Goal: Transaction & Acquisition: Purchase product/service

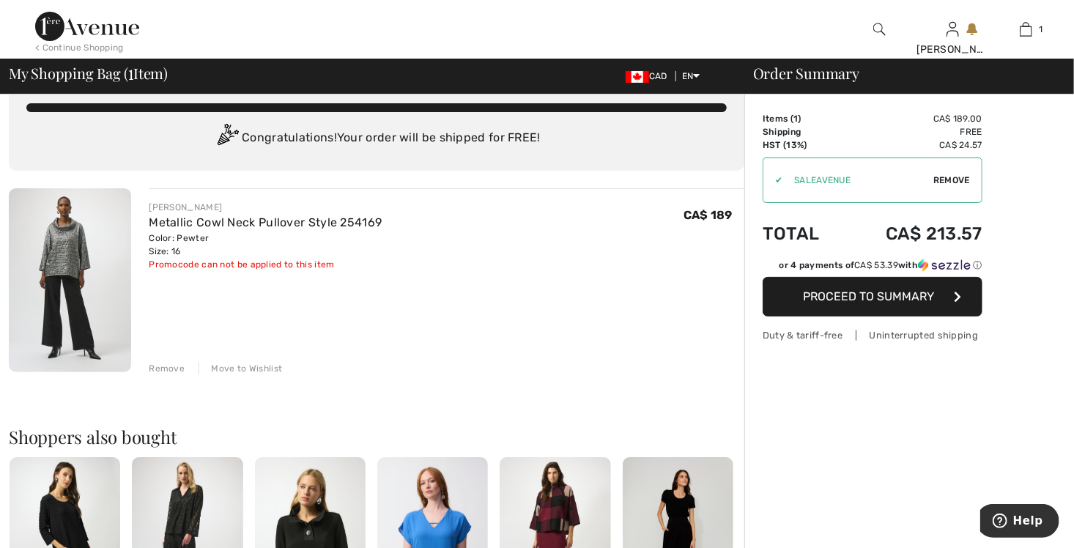
scroll to position [73, 0]
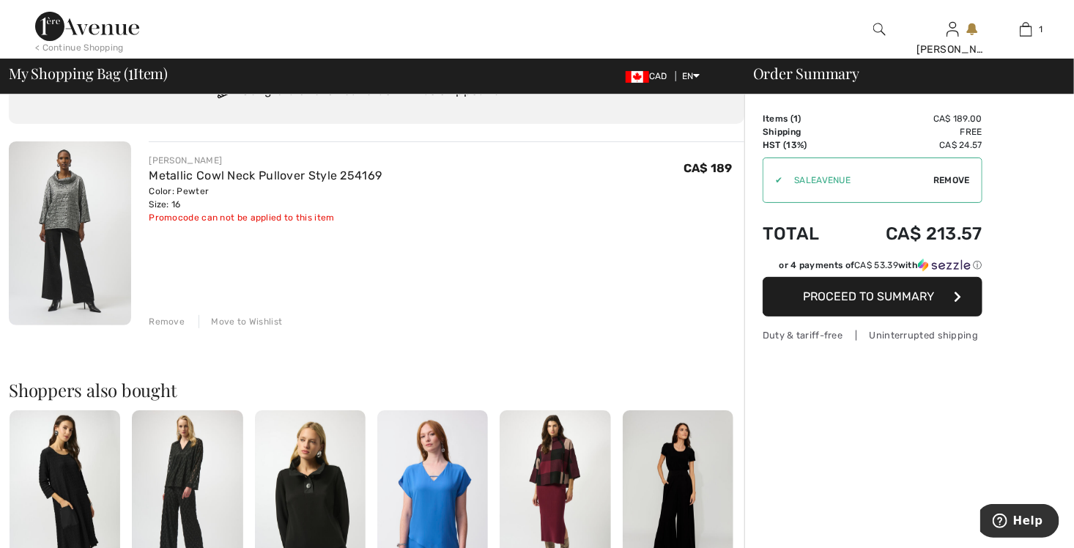
click at [904, 297] on span "Proceed to Summary" at bounding box center [869, 296] width 131 height 14
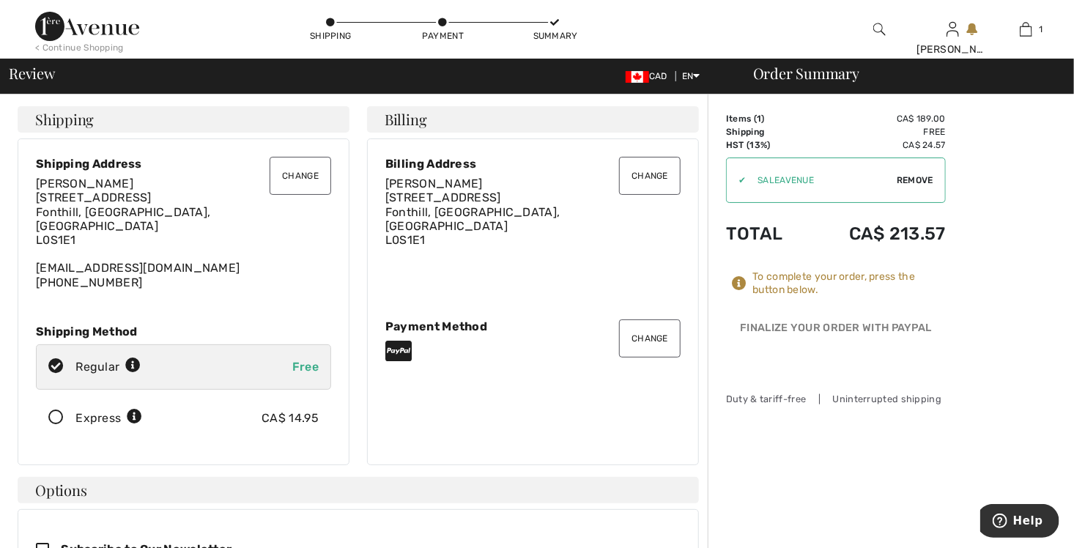
click at [914, 179] on span "Remove" at bounding box center [915, 180] width 37 height 13
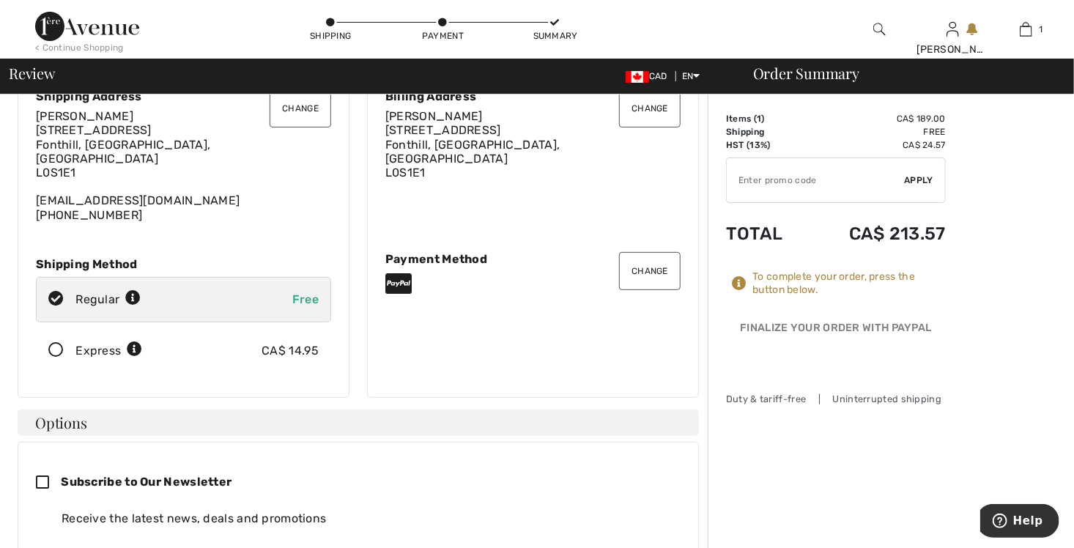
scroll to position [147, 0]
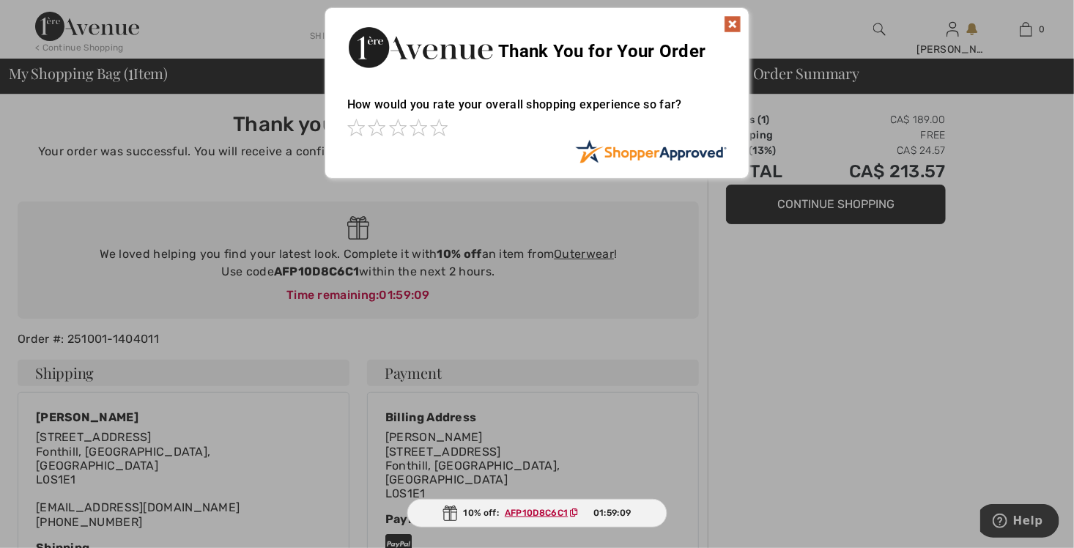
click at [733, 26] on img at bounding box center [733, 24] width 18 height 18
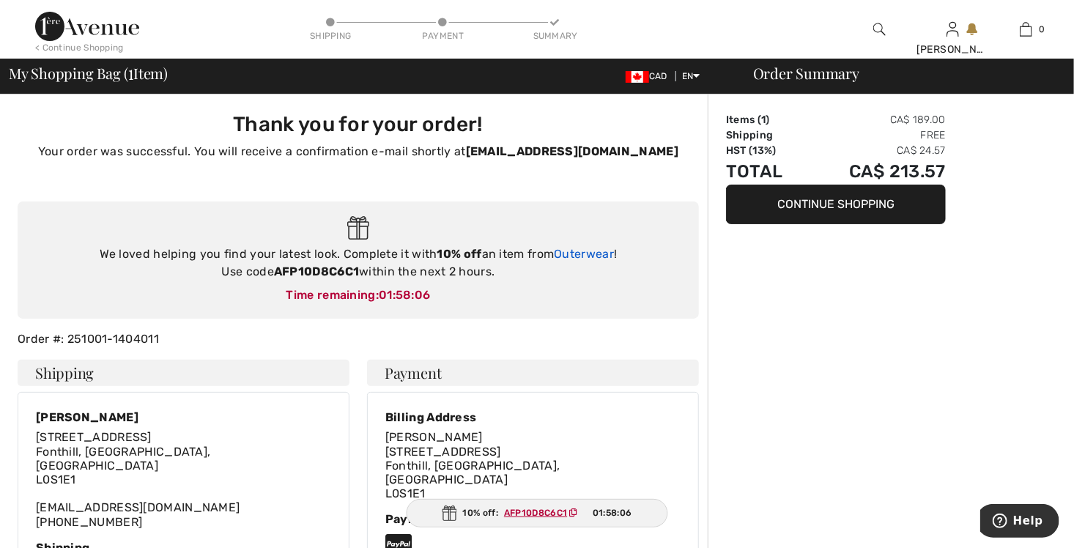
click at [584, 254] on link "Outerwear" at bounding box center [584, 254] width 60 height 14
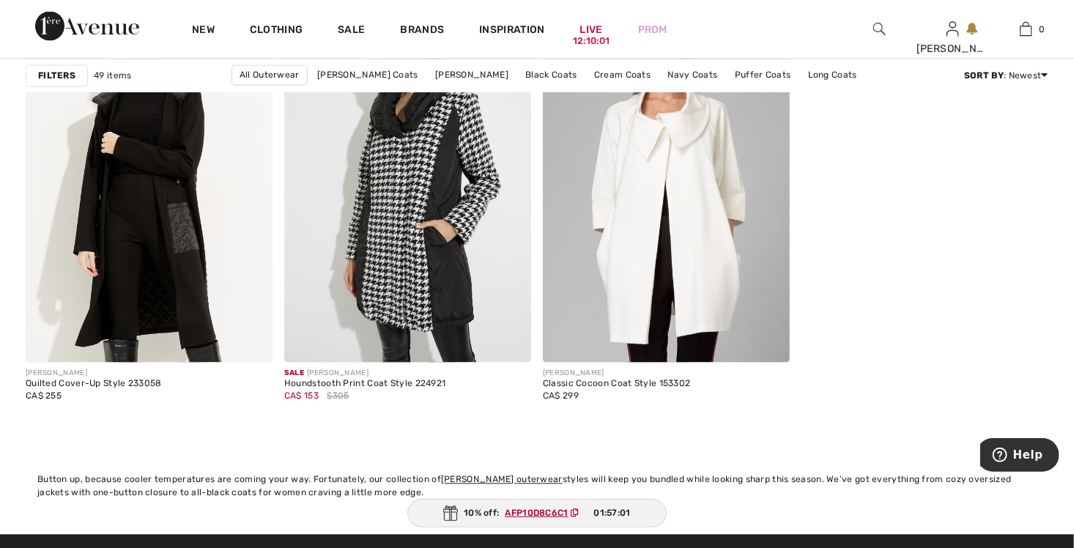
scroll to position [6595, 0]
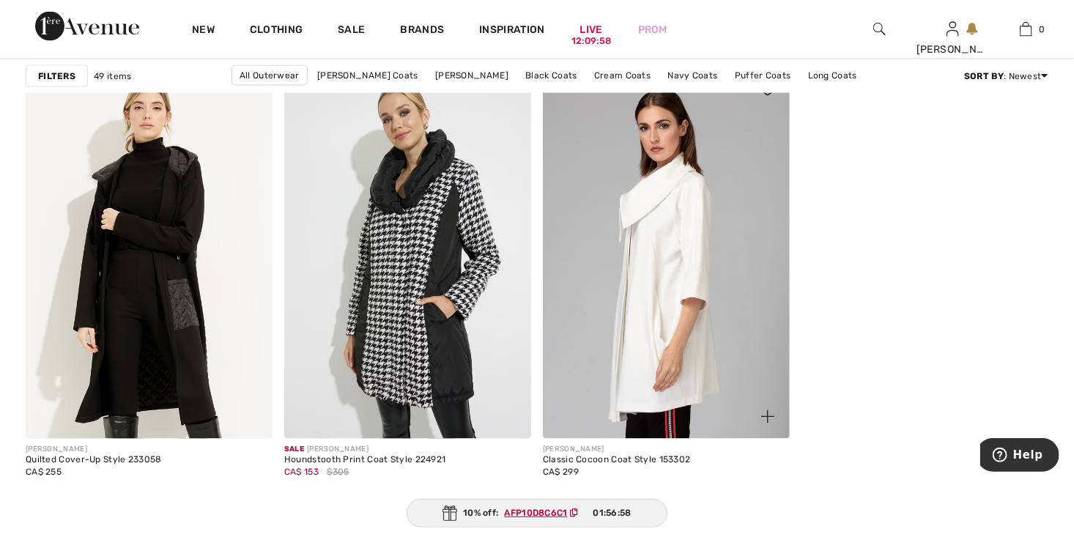
click at [660, 294] on img at bounding box center [666, 253] width 247 height 371
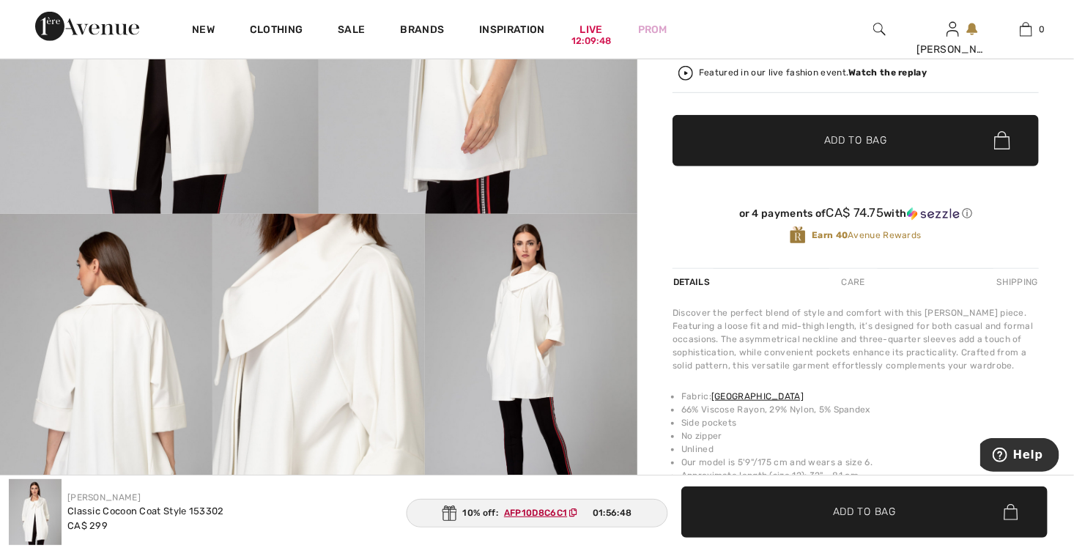
scroll to position [220, 0]
